Goal: Task Accomplishment & Management: Complete application form

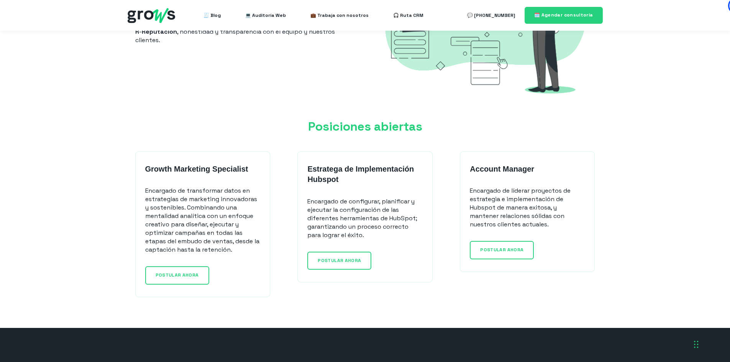
scroll to position [575, 0]
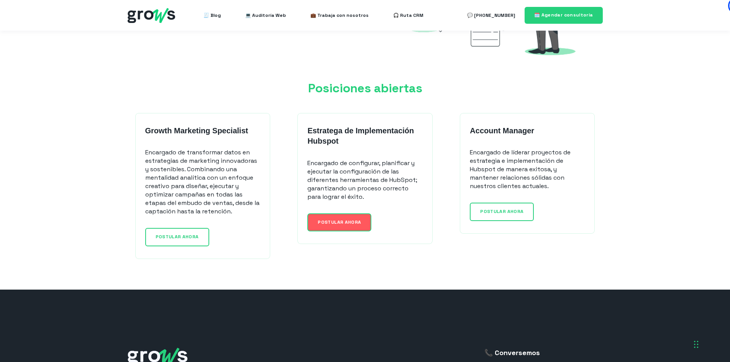
click at [333, 222] on span "POSTULAR AHORA" at bounding box center [339, 222] width 43 height 6
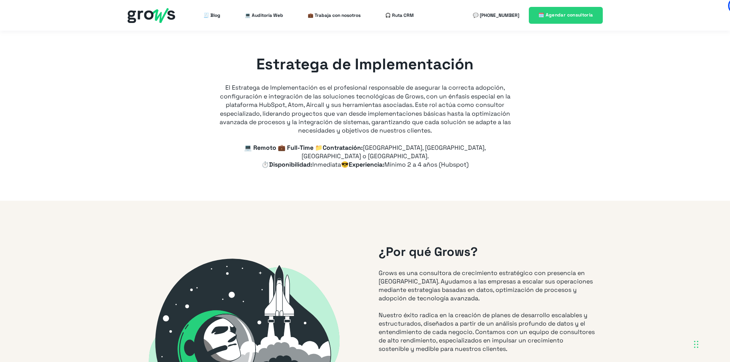
type input "+57"
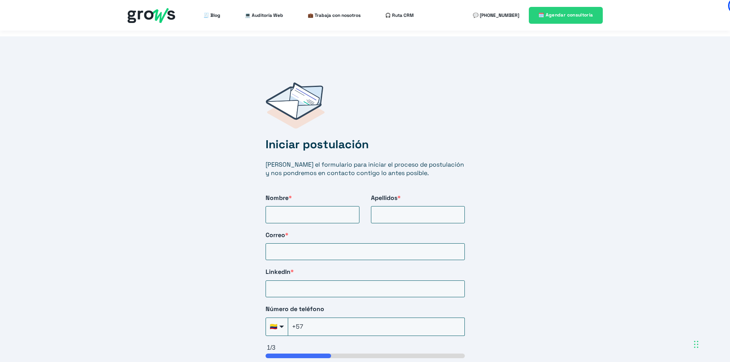
scroll to position [1226, 0]
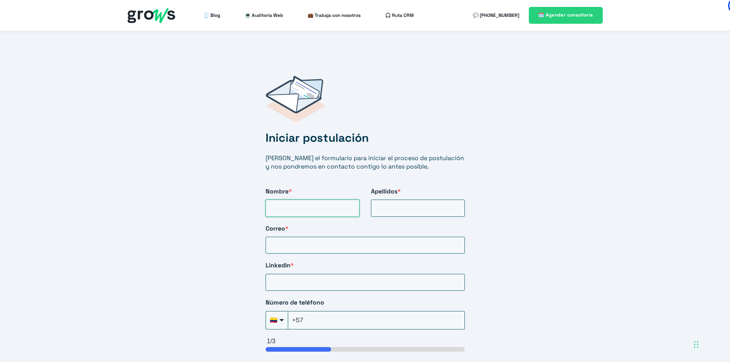
click at [293, 200] on input "Nombre *" at bounding box center [313, 208] width 94 height 17
type input "Leidy Carolina"
type input "González Loaiza"
type input "gonzalezlc08@gmail.com"
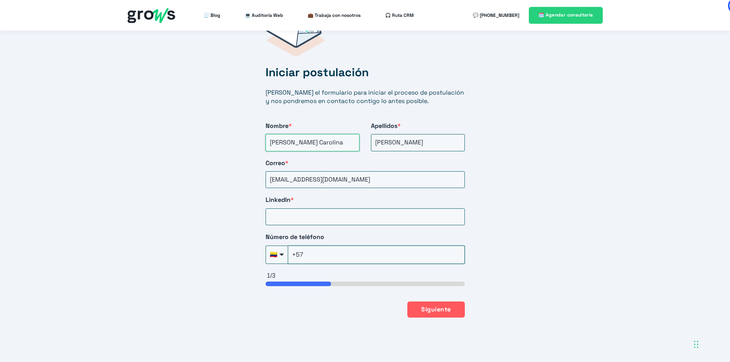
scroll to position [1303, 0]
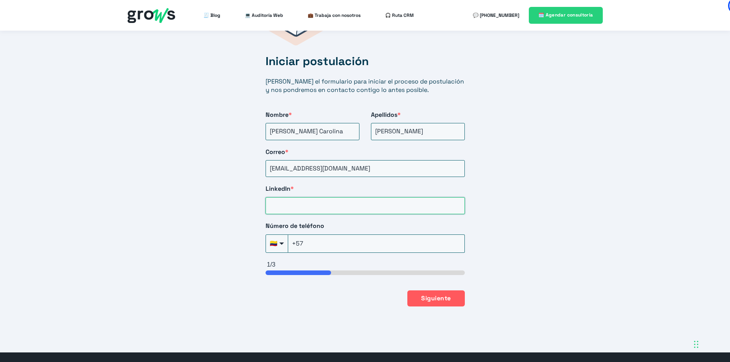
click at [320, 197] on input "LinkedIn *" at bounding box center [365, 205] width 199 height 17
paste input "www.linkedin.com/in/carolina-gonzález-b20923207"
type input "www.linkedin.com/in/carolina-gonzález-b20923207"
click at [338, 234] on input "+57" at bounding box center [376, 243] width 177 height 18
type input "+57(322)385-3024"
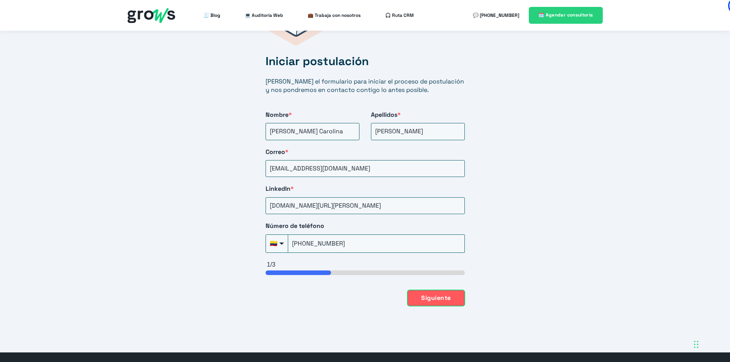
click at [443, 290] on button "Siguiente" at bounding box center [435, 298] width 57 height 16
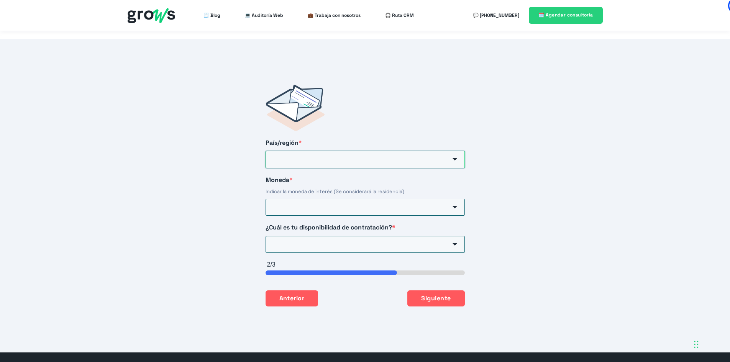
click at [336, 151] on input "País/región *" at bounding box center [365, 159] width 199 height 17
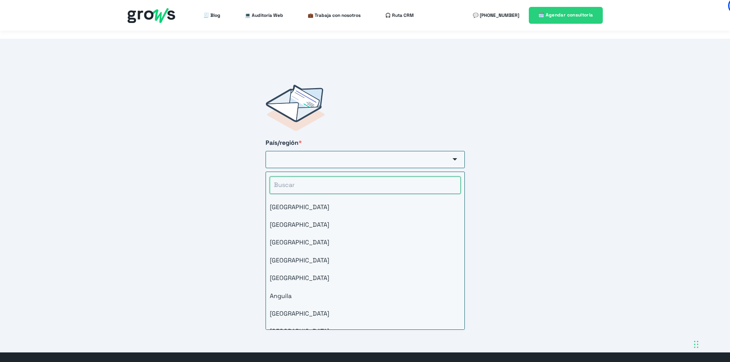
click at [326, 177] on input "HubSpot Form" at bounding box center [365, 185] width 191 height 17
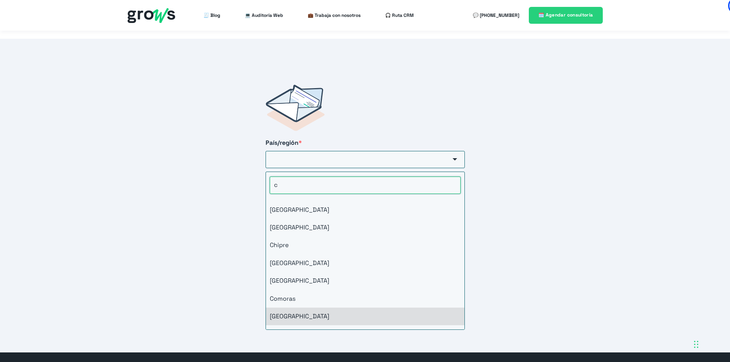
scroll to position [153, 0]
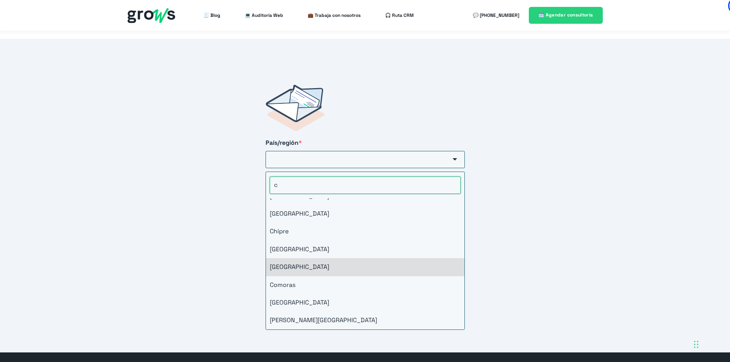
type input "c"
click at [282, 258] on li "Colombia" at bounding box center [365, 267] width 198 height 18
type input "Colombia"
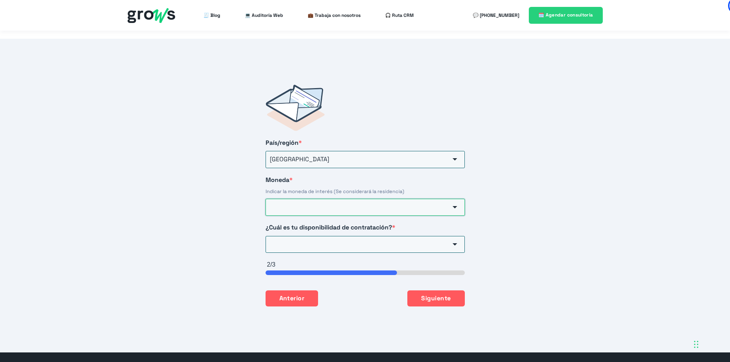
click at [298, 199] on input "Moneda *" at bounding box center [365, 207] width 199 height 17
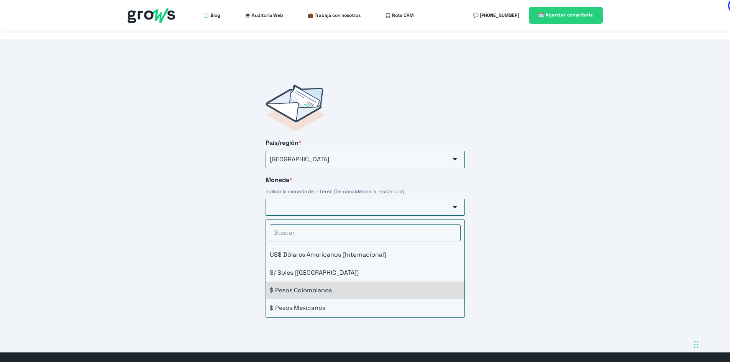
click at [312, 282] on li "$ Pesos Colombianos" at bounding box center [365, 291] width 198 height 18
type input "$ Pesos Colombianos"
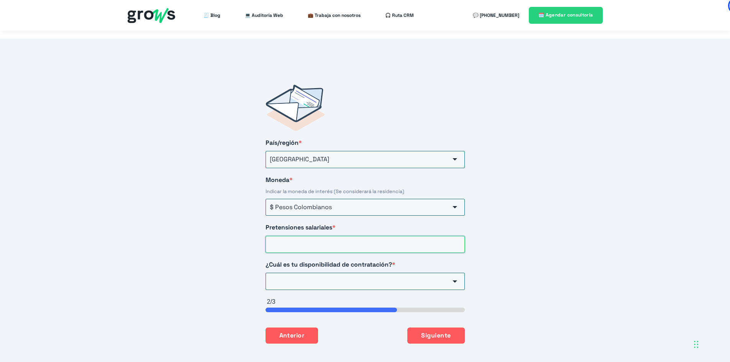
click at [307, 236] on input "Pretensiones salariales *" at bounding box center [365, 244] width 199 height 17
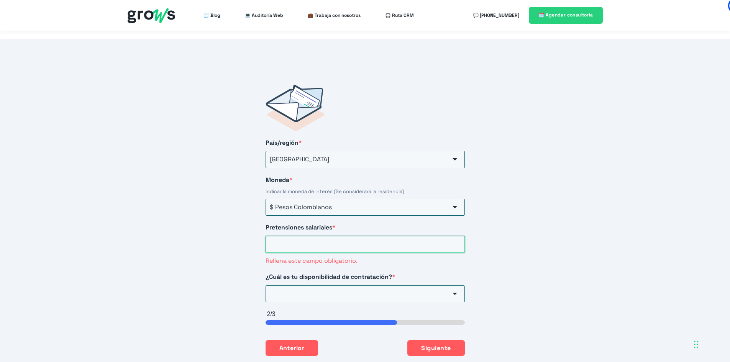
click at [326, 236] on input "Pretensiones salariales *" at bounding box center [365, 244] width 199 height 17
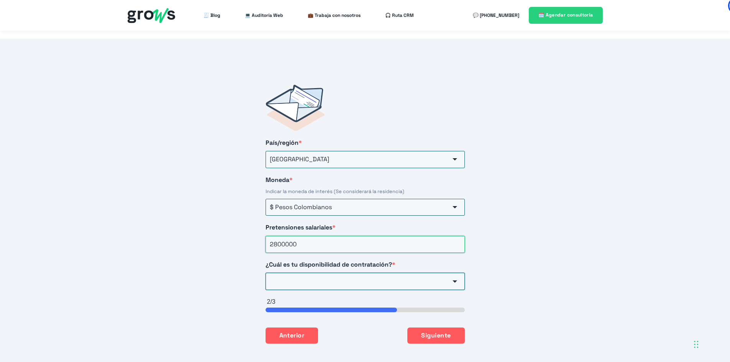
type input "2800000"
click at [352, 273] on input "¿Cuál es tu disponibilidad de contratación? *" at bounding box center [365, 281] width 199 height 17
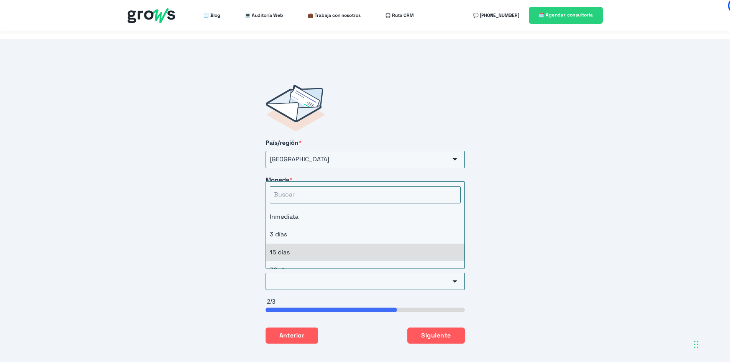
click at [303, 244] on li "15 días" at bounding box center [365, 253] width 198 height 18
type input "15 días"
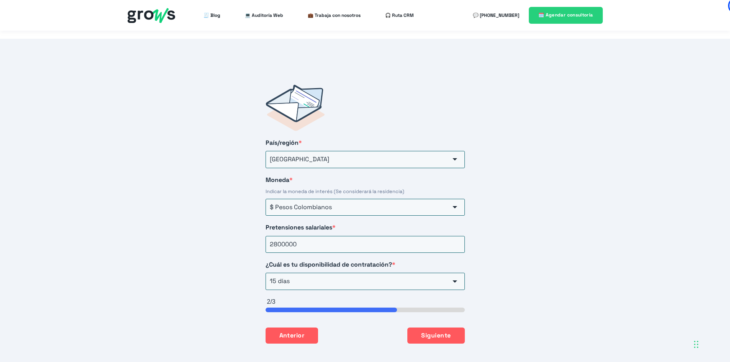
click at [220, 236] on div "Iniciar postulación Llena el formulario para iniciar el proceso de postulación …" at bounding box center [365, 214] width 730 height 351
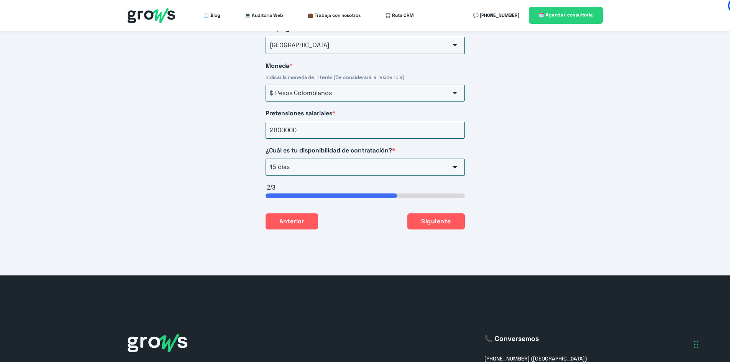
scroll to position [1332, 0]
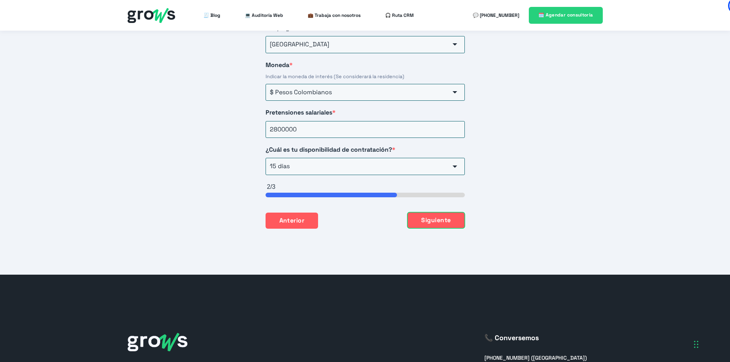
click at [450, 212] on button "Siguiente" at bounding box center [435, 220] width 57 height 16
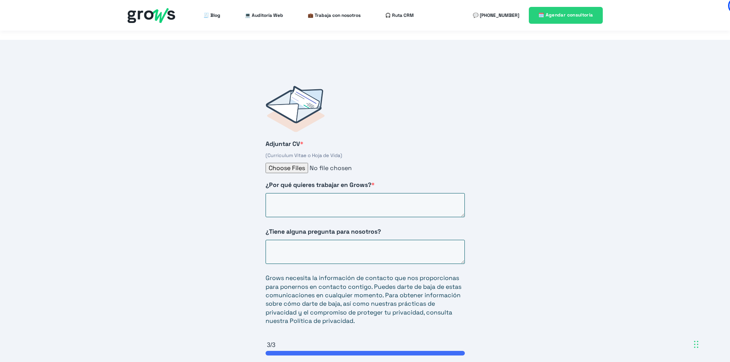
scroll to position [1193, 0]
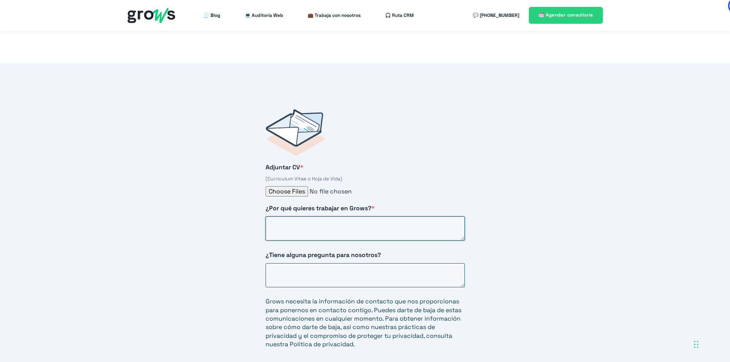
click at [335, 216] on textarea "¿Por qué quieres trabajar en Grows? *" at bounding box center [365, 228] width 199 height 24
paste textarea "Me motiva la oportunidad de unirme a Grows porque admiro profundamente su traba…"
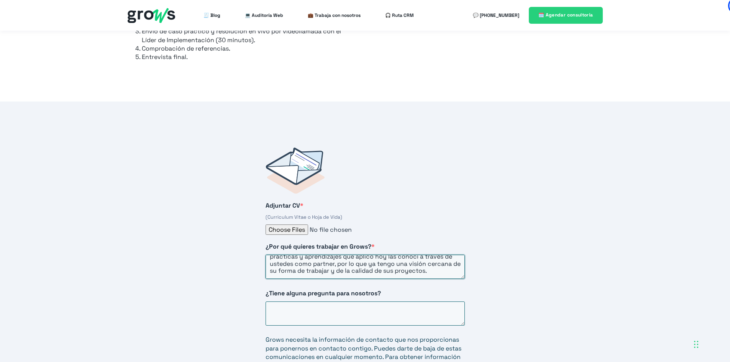
scroll to position [38, 0]
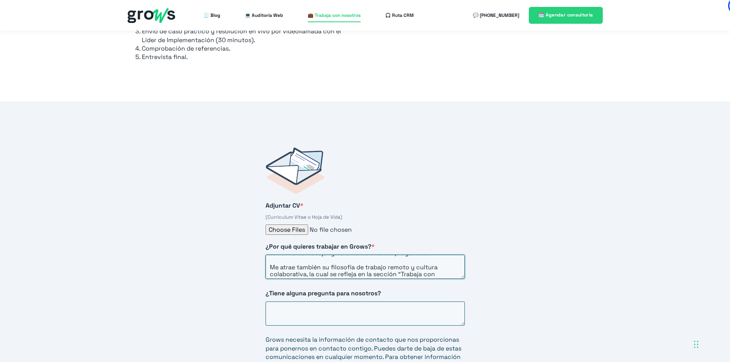
type textarea "Me motiva la oportunidad de unirme a Grows porque admiro profundamente su traba…"
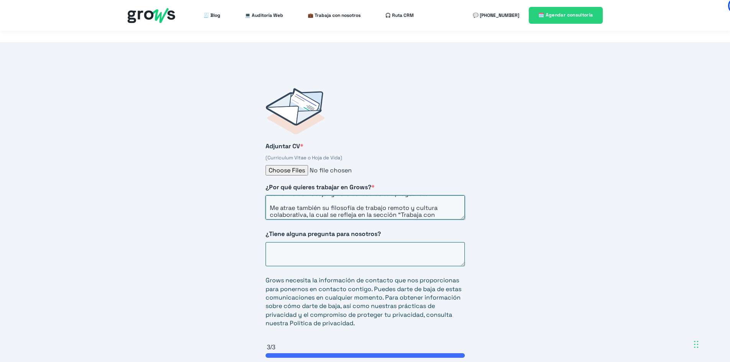
scroll to position [1231, 0]
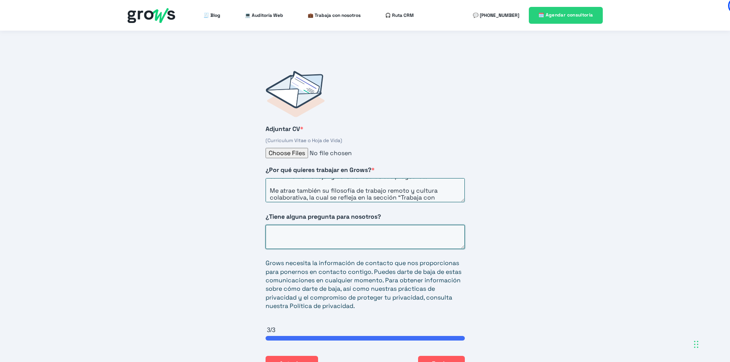
click at [370, 225] on textarea "¿Tiene alguna pregunta para nosotros?" at bounding box center [365, 237] width 199 height 24
paste textarea "Me gustaría conocer un poco más sobre la cultura interna del equipo: sus formas…"
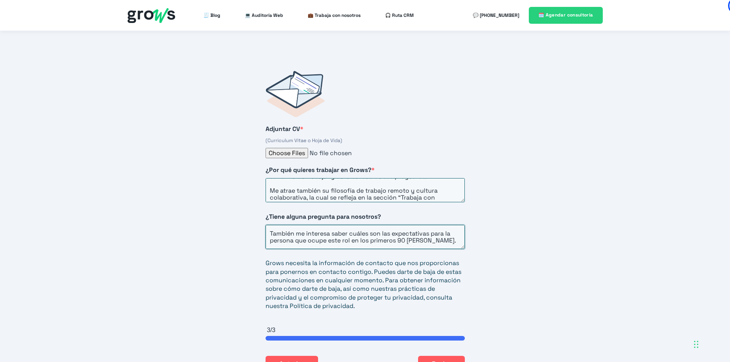
drag, startPoint x: 361, startPoint y: 226, endPoint x: 420, endPoint y: 223, distance: 59.1
click at [420, 225] on textarea "Me gustaría conocer un poco más sobre la cultura interna del equipo: sus formas…" at bounding box center [365, 237] width 199 height 24
type textarea "Me gustaría conocer un poco más sobre la cultura interna del equipo: sus formas…"
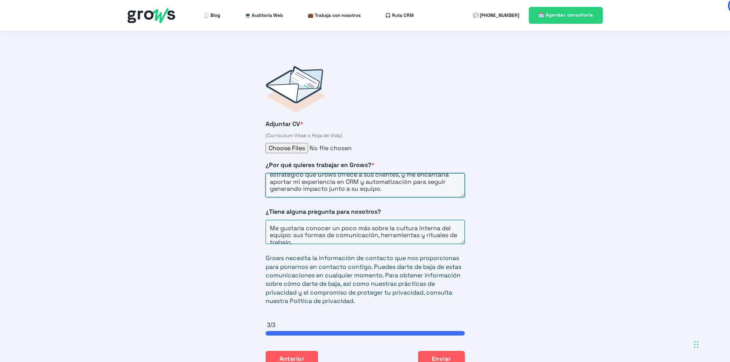
scroll to position [1231, 0]
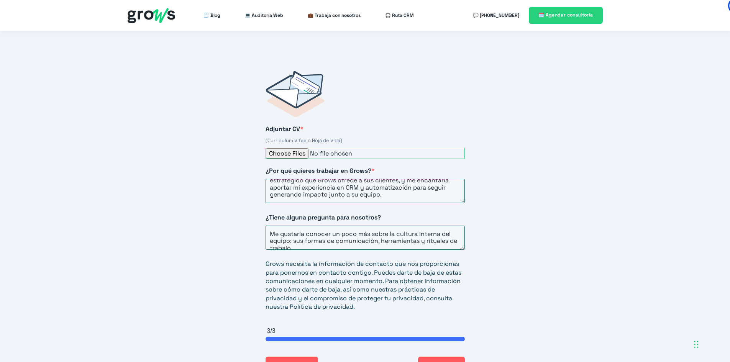
click at [296, 148] on input "Adjuntar CV *" at bounding box center [365, 153] width 199 height 11
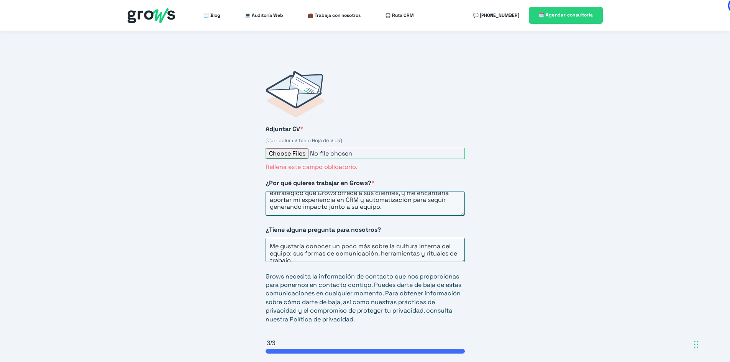
click at [292, 148] on input "Adjuntar CV *" at bounding box center [365, 153] width 199 height 11
click at [297, 148] on input "Adjuntar CV *" at bounding box center [365, 153] width 199 height 11
type input "C:\fakepath\Carolina González - Hoja de Vida.pdf"
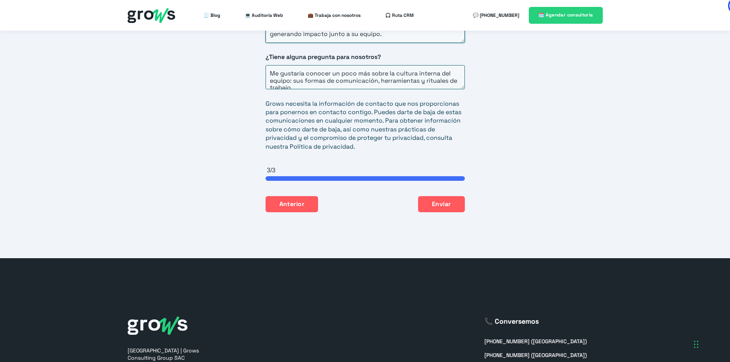
scroll to position [1423, 0]
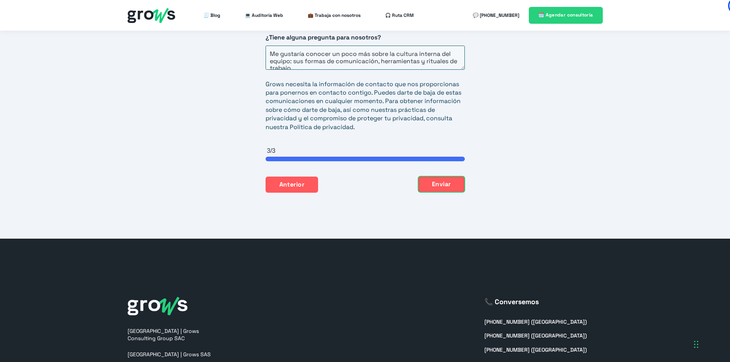
click at [441, 176] on button "Enviar" at bounding box center [441, 184] width 47 height 16
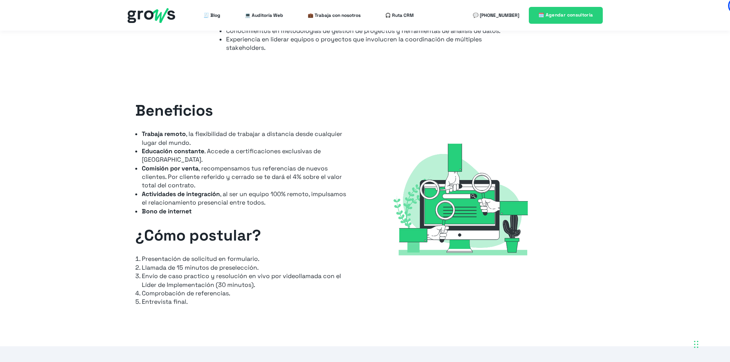
scroll to position [886, 0]
